Goal: Task Accomplishment & Management: Use online tool/utility

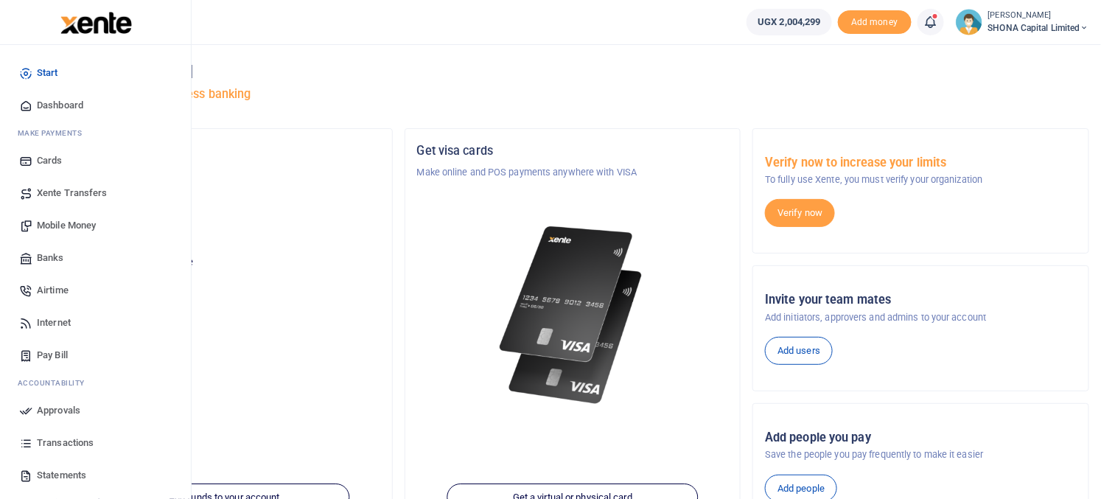
click at [57, 407] on span "Approvals" at bounding box center [58, 410] width 43 height 15
click at [54, 407] on span "Approvals" at bounding box center [58, 410] width 43 height 15
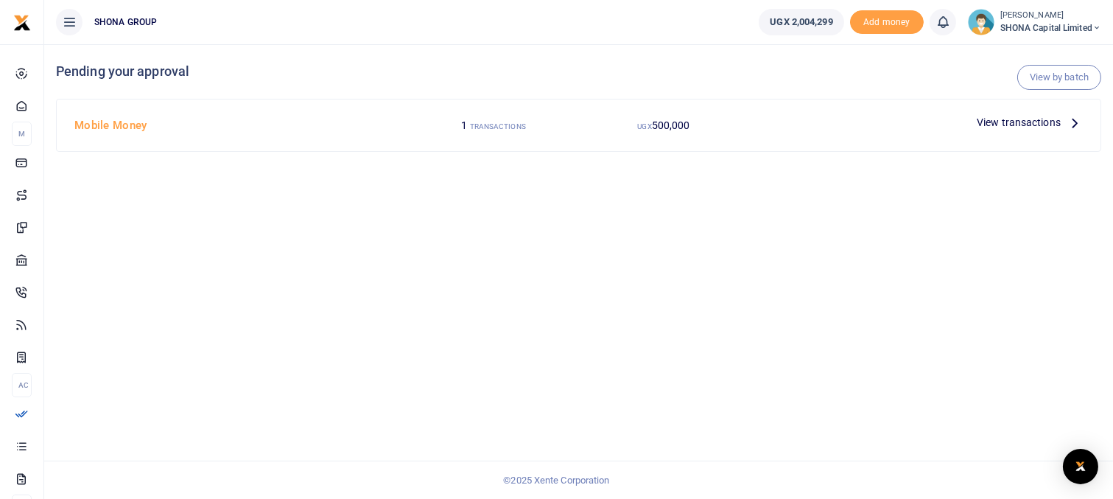
click at [134, 126] on h4 "Mobile Money" at bounding box center [238, 125] width 329 height 16
click at [984, 122] on span "View transactions" at bounding box center [1019, 122] width 84 height 16
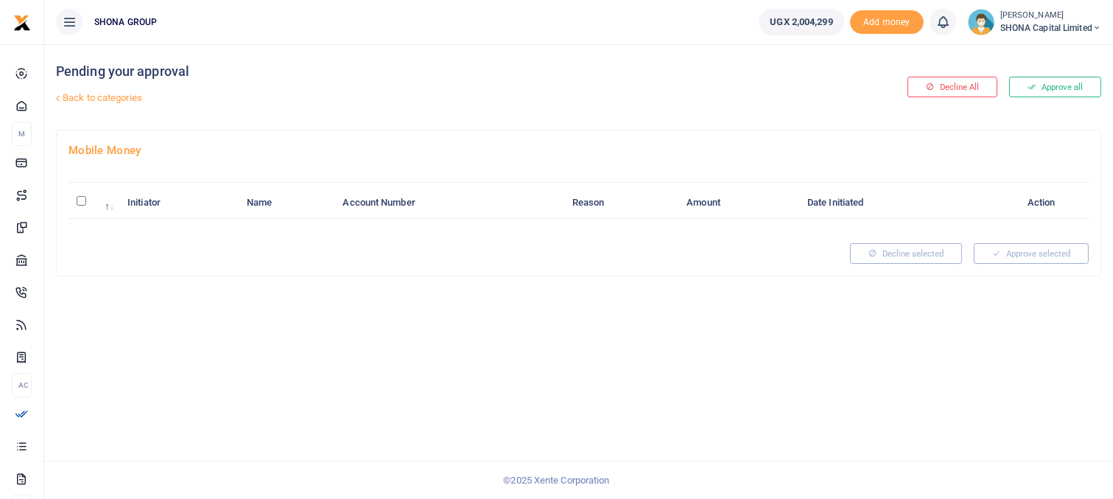
click at [83, 203] on input "\a \a : activate to sort column descending" at bounding box center [82, 201] width 10 height 10
checkbox input "true"
click at [1066, 87] on button "Approve all" at bounding box center [1055, 87] width 92 height 21
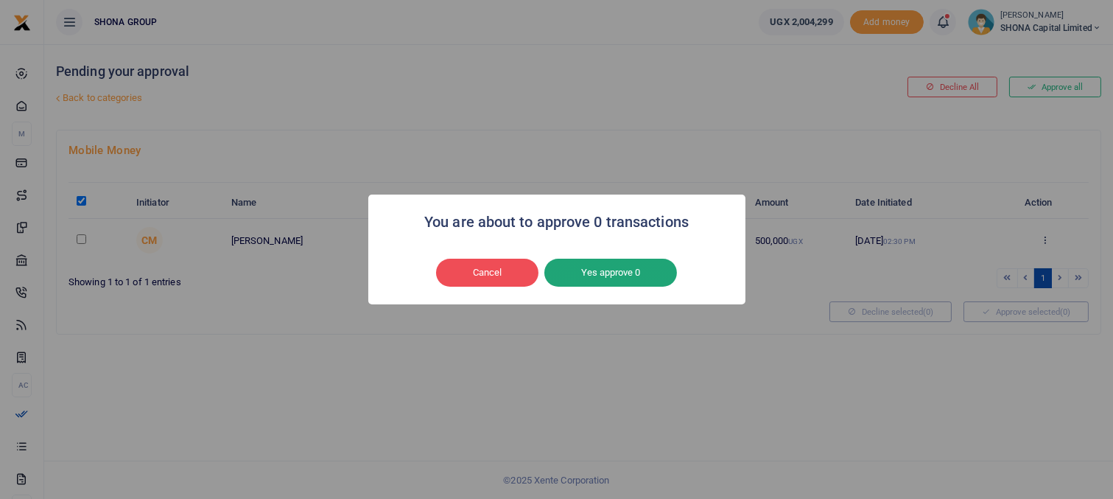
click at [600, 274] on button "Yes approve 0" at bounding box center [610, 273] width 133 height 28
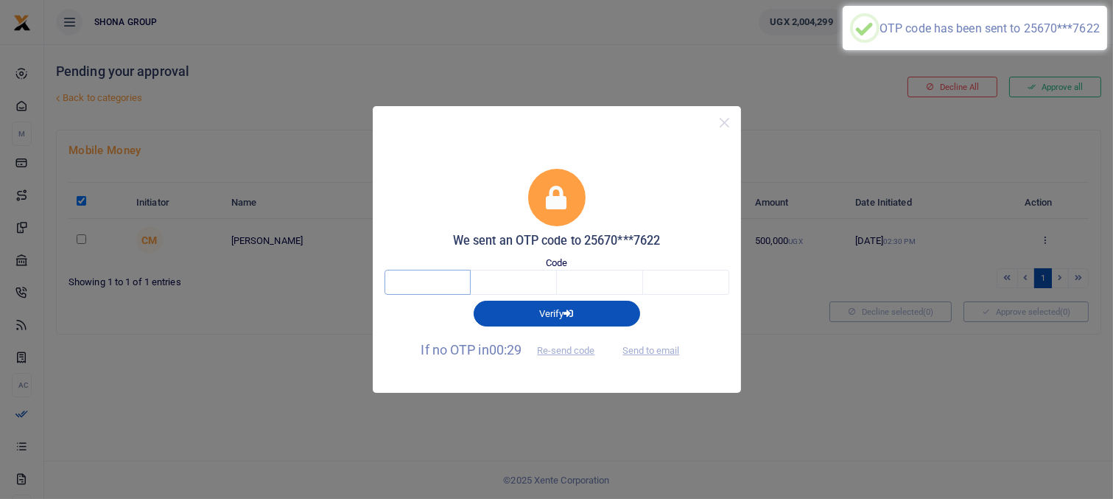
click at [434, 288] on input "text" at bounding box center [428, 282] width 86 height 25
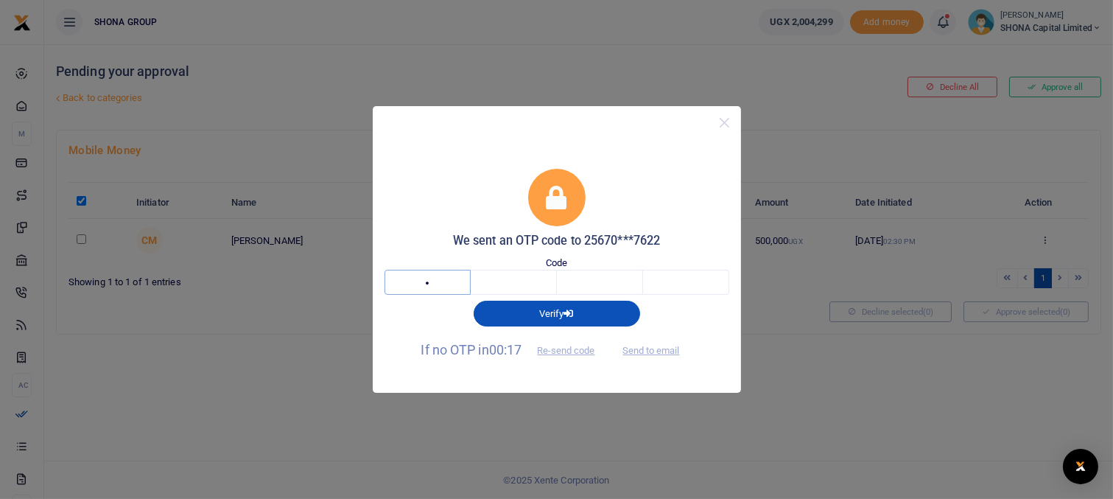
type input "8"
type input "1"
type input "2"
type input "3"
